Goal: Navigation & Orientation: Find specific page/section

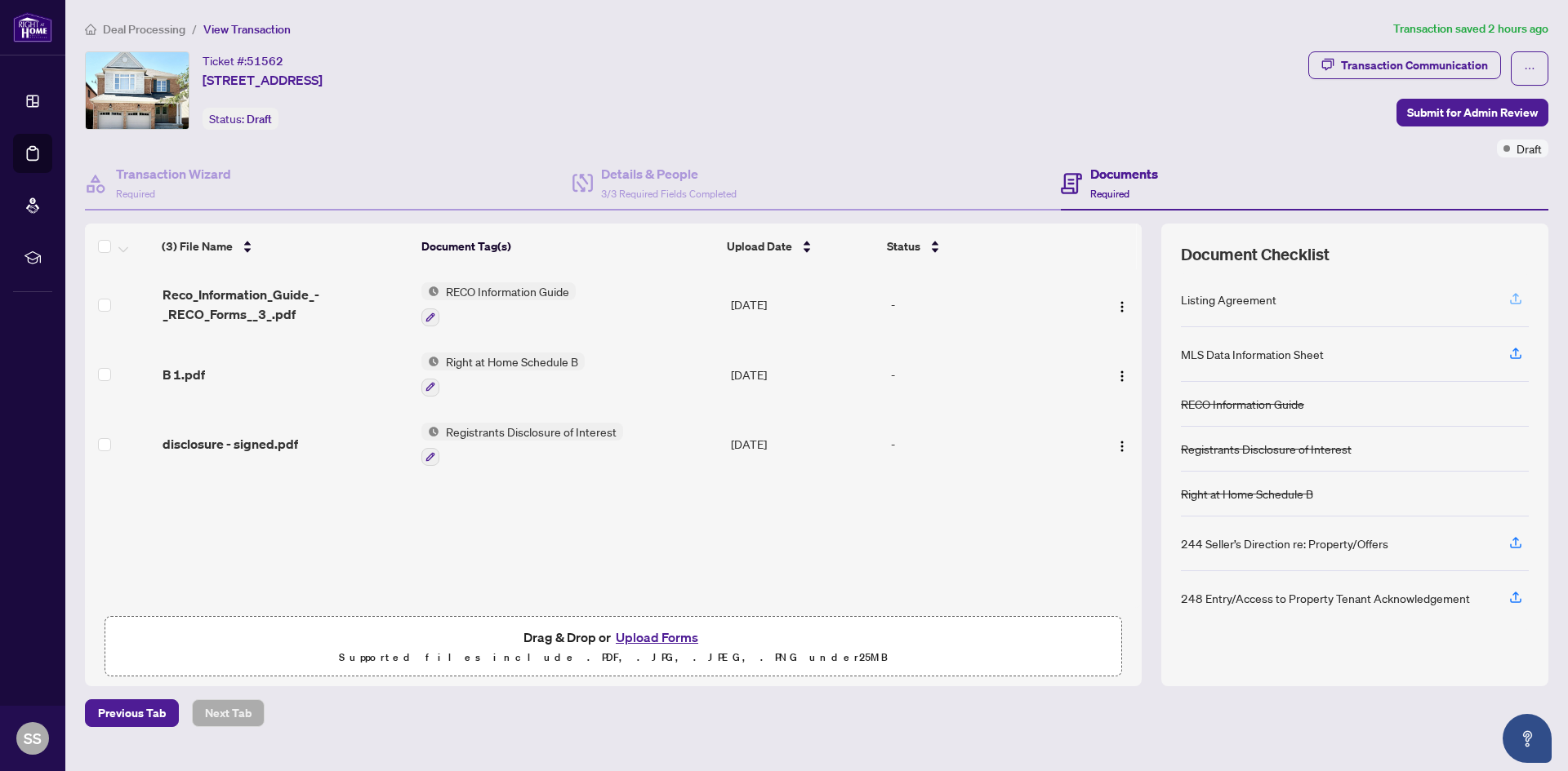
click at [1517, 308] on span "button" at bounding box center [1516, 299] width 15 height 26
click at [1515, 348] on icon "button" at bounding box center [1516, 353] width 15 height 15
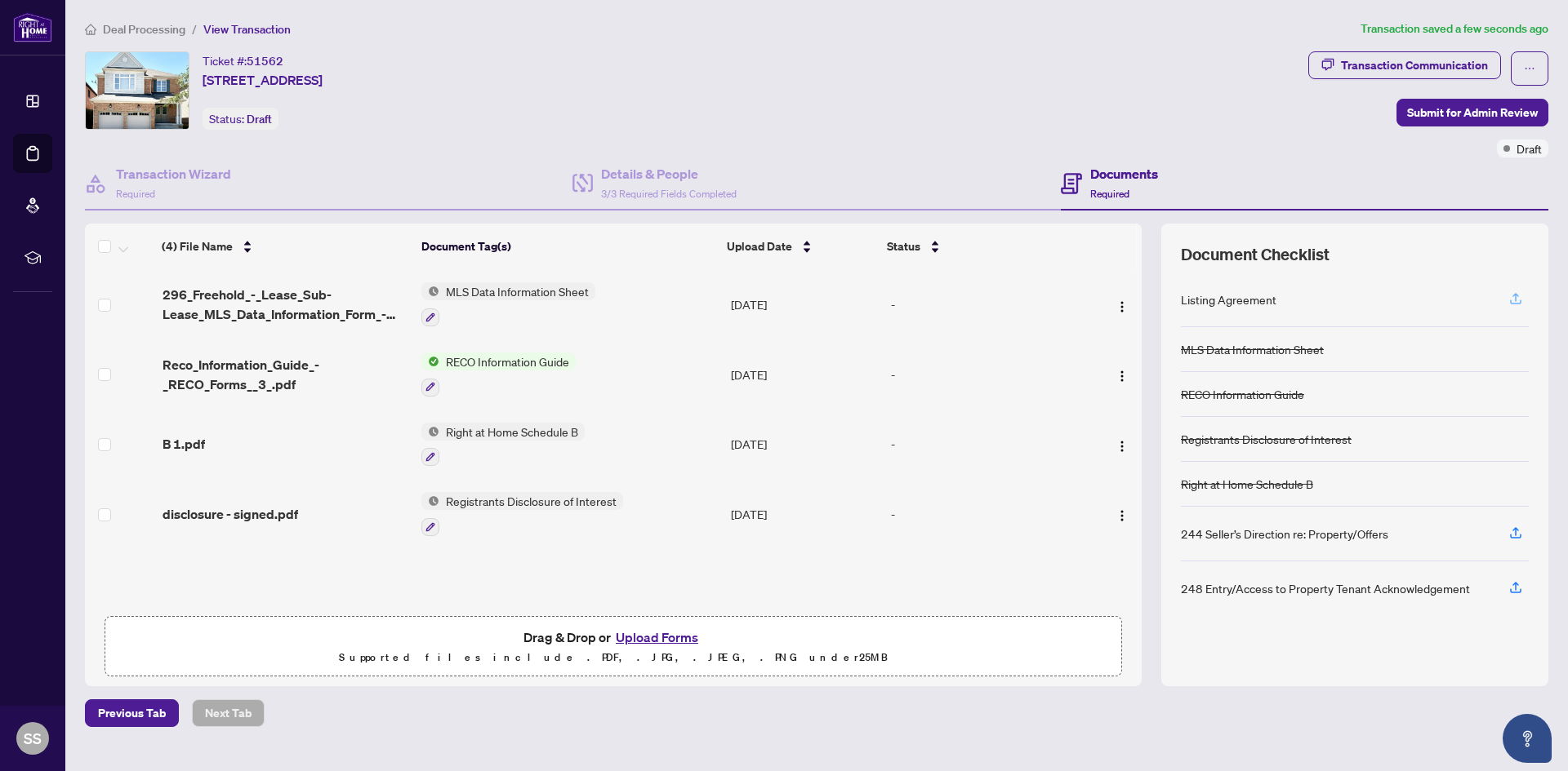
click at [1515, 302] on icon "button" at bounding box center [1516, 299] width 15 height 15
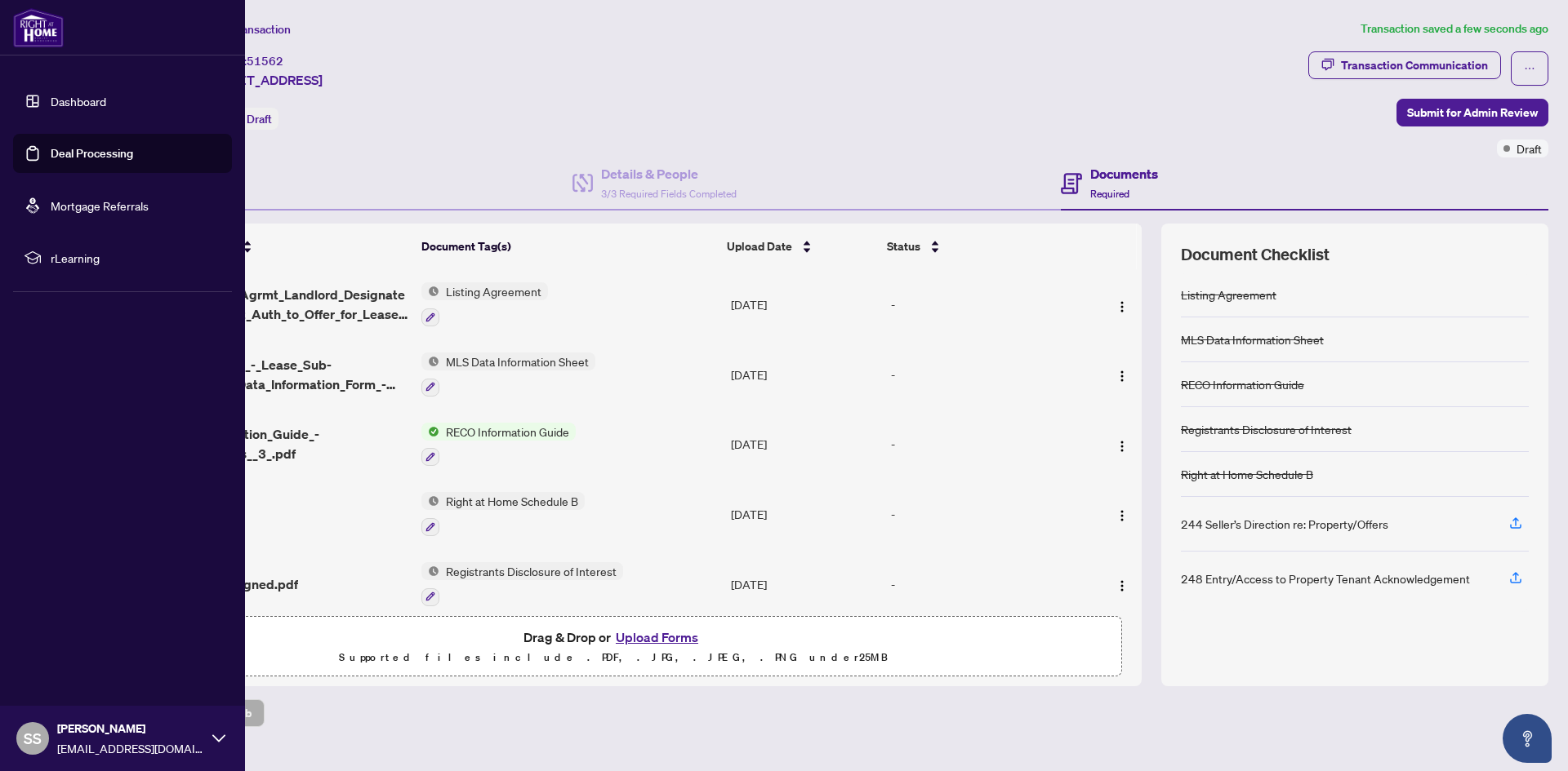
click at [50, 98] on link "Dashboard" at bounding box center [78, 101] width 55 height 15
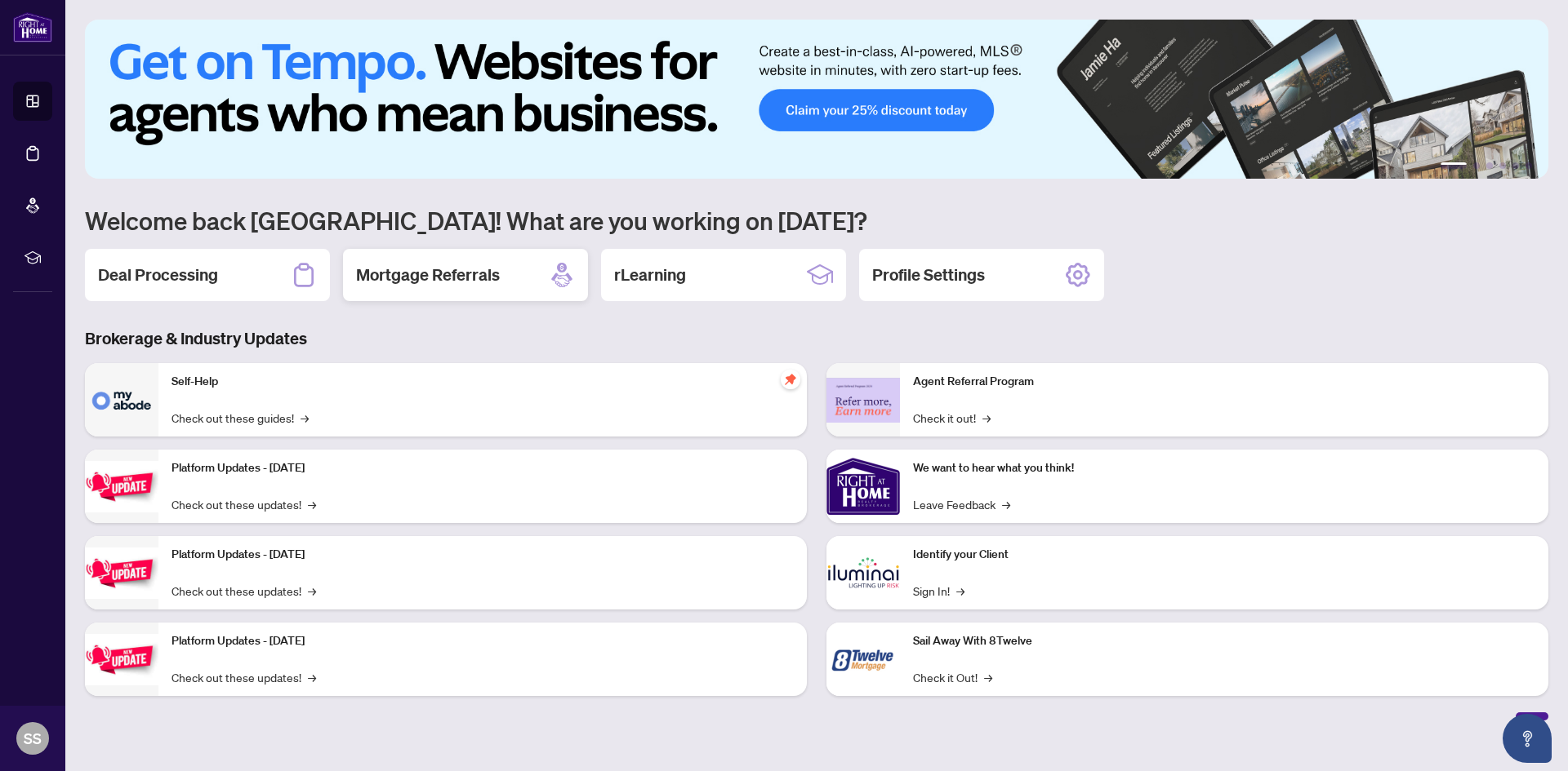
click at [478, 280] on h2 "Mortgage Referrals" at bounding box center [428, 275] width 144 height 23
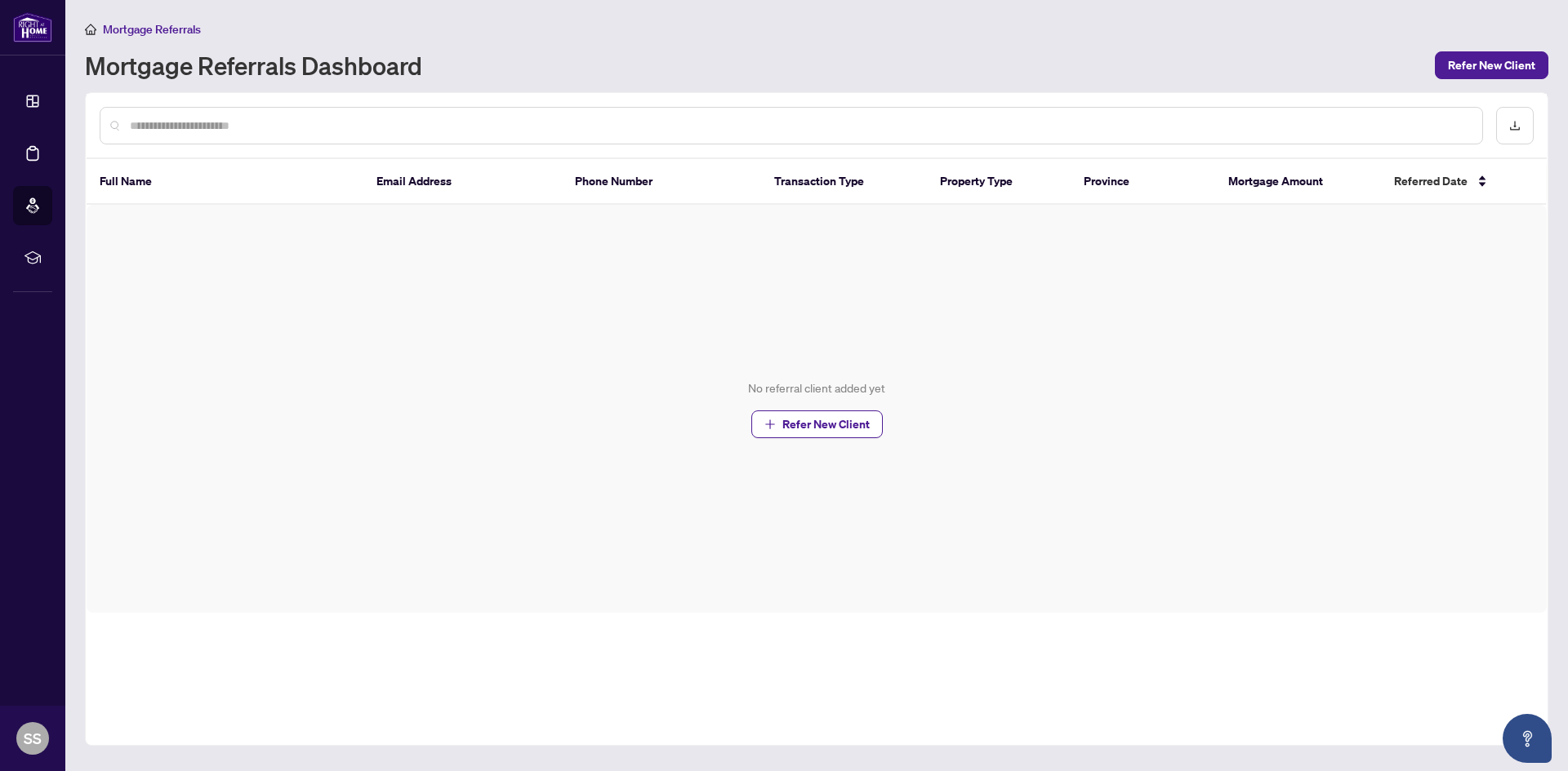
click at [119, 30] on span "Mortgage Referrals" at bounding box center [151, 29] width 98 height 15
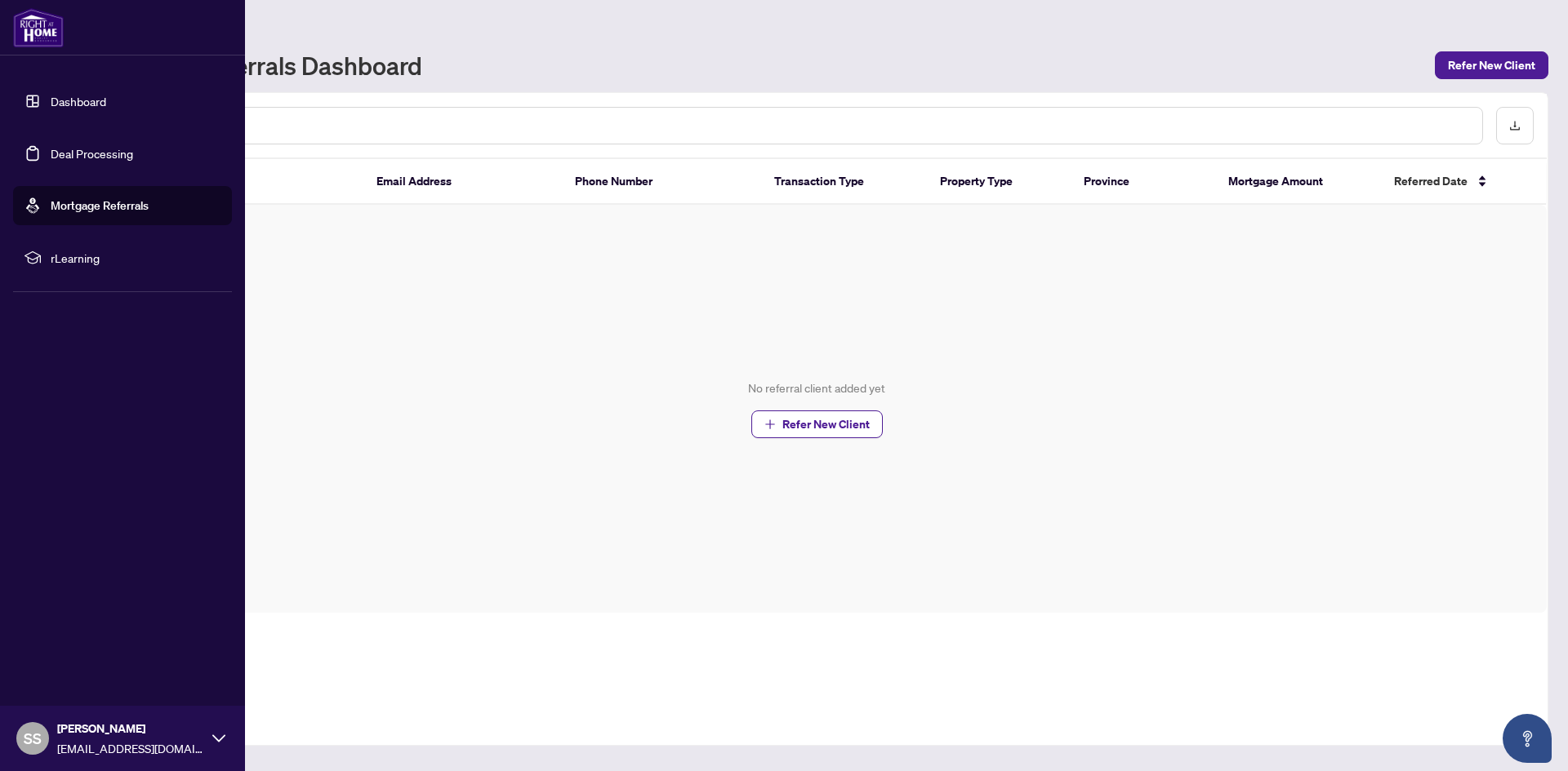
click at [50, 97] on link "Dashboard" at bounding box center [78, 101] width 55 height 15
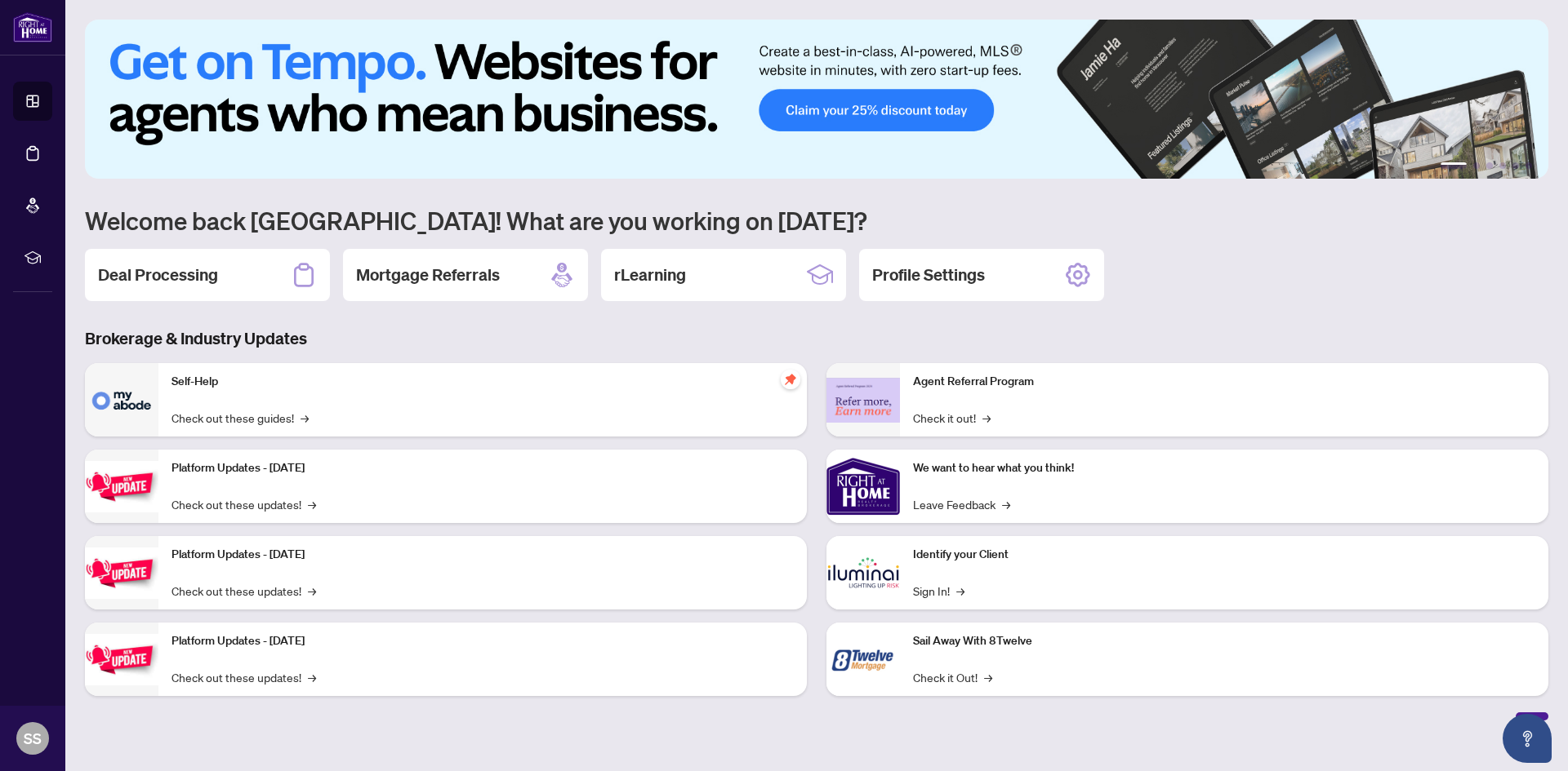
click at [805, 110] on img at bounding box center [817, 99] width 1463 height 159
